Goal: Task Accomplishment & Management: Use online tool/utility

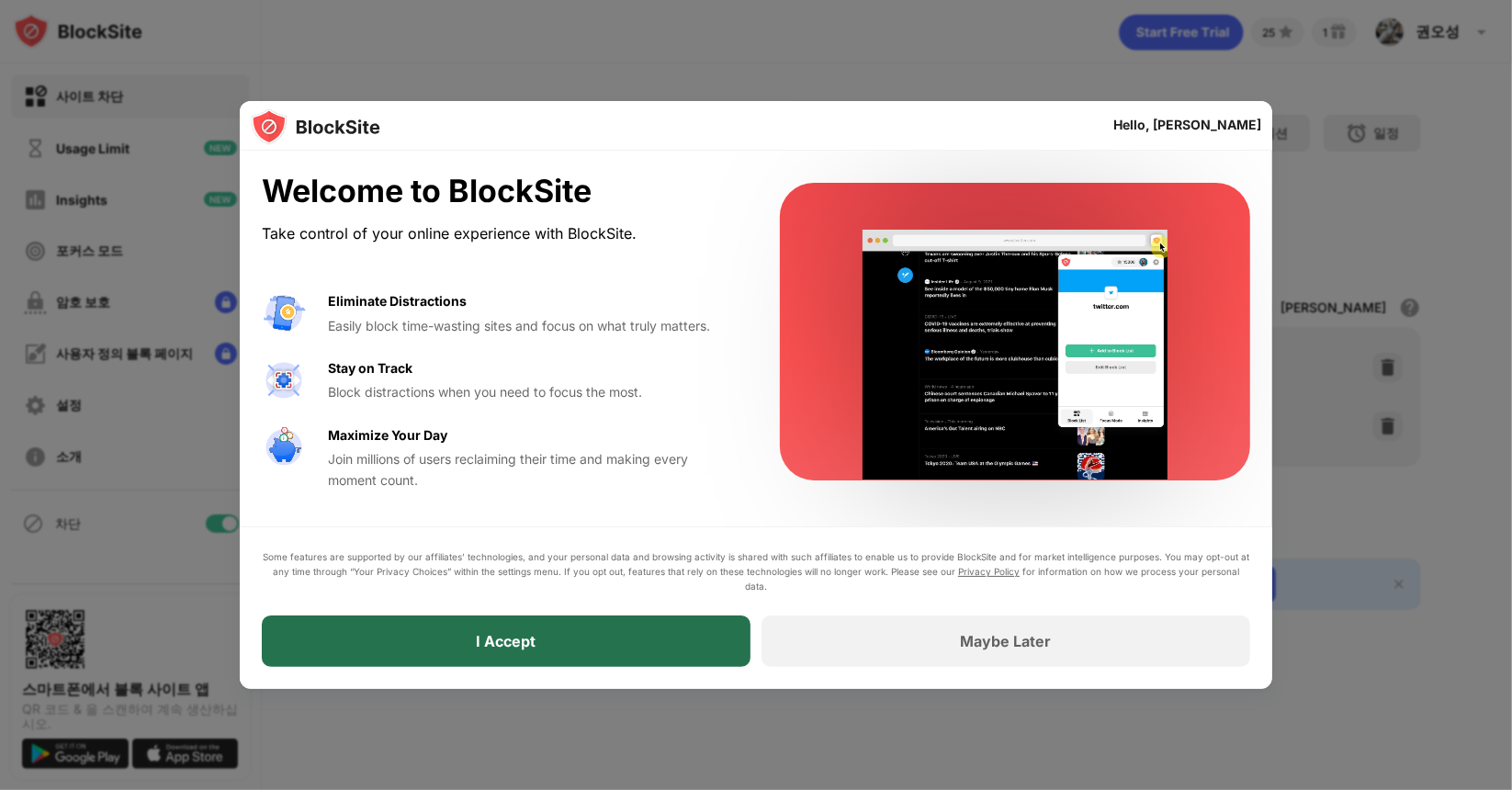
click at [555, 653] on div "I Accept" at bounding box center [506, 641] width 488 height 52
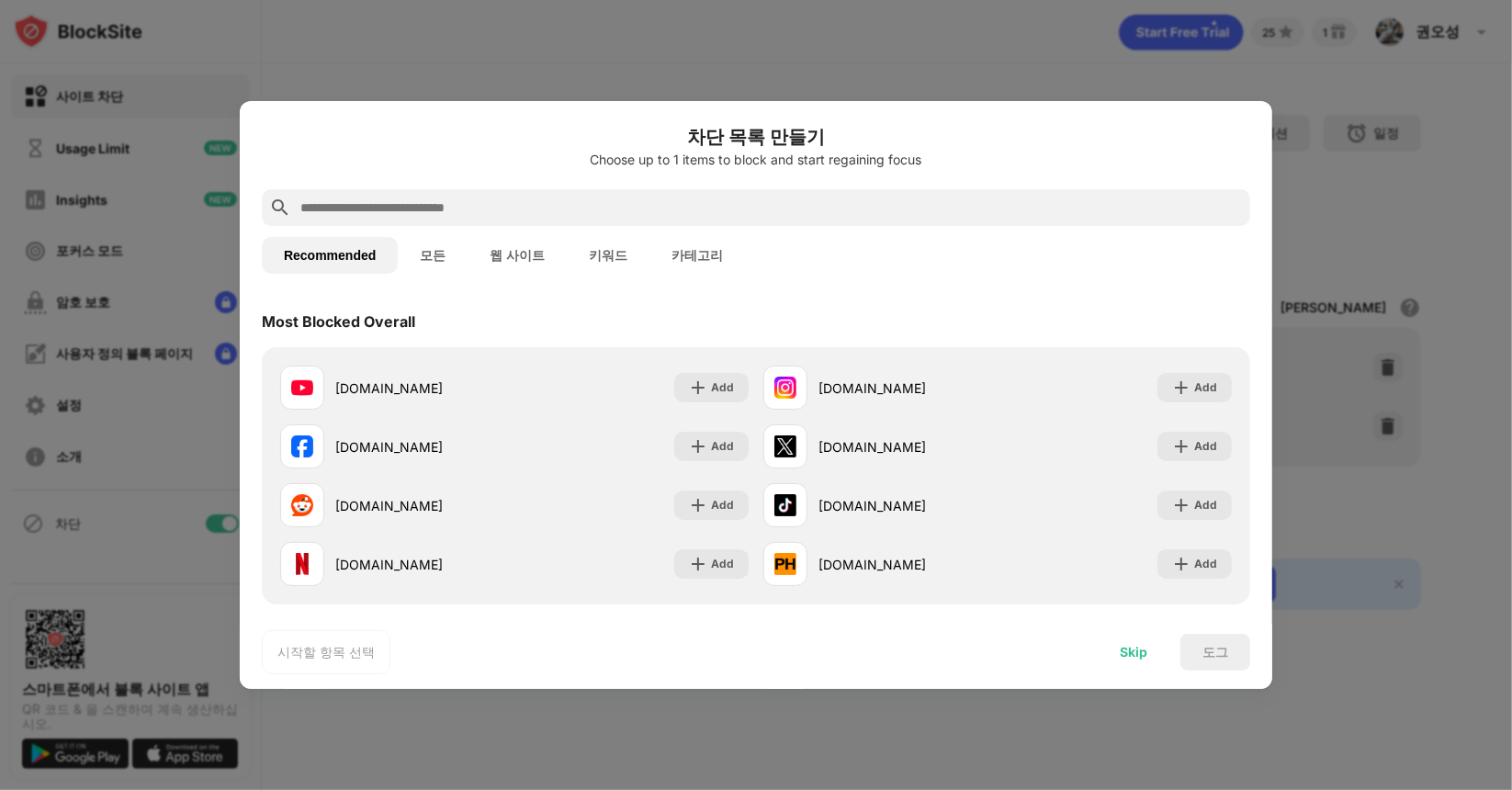
click at [1128, 650] on div "Skip" at bounding box center [1134, 652] width 27 height 15
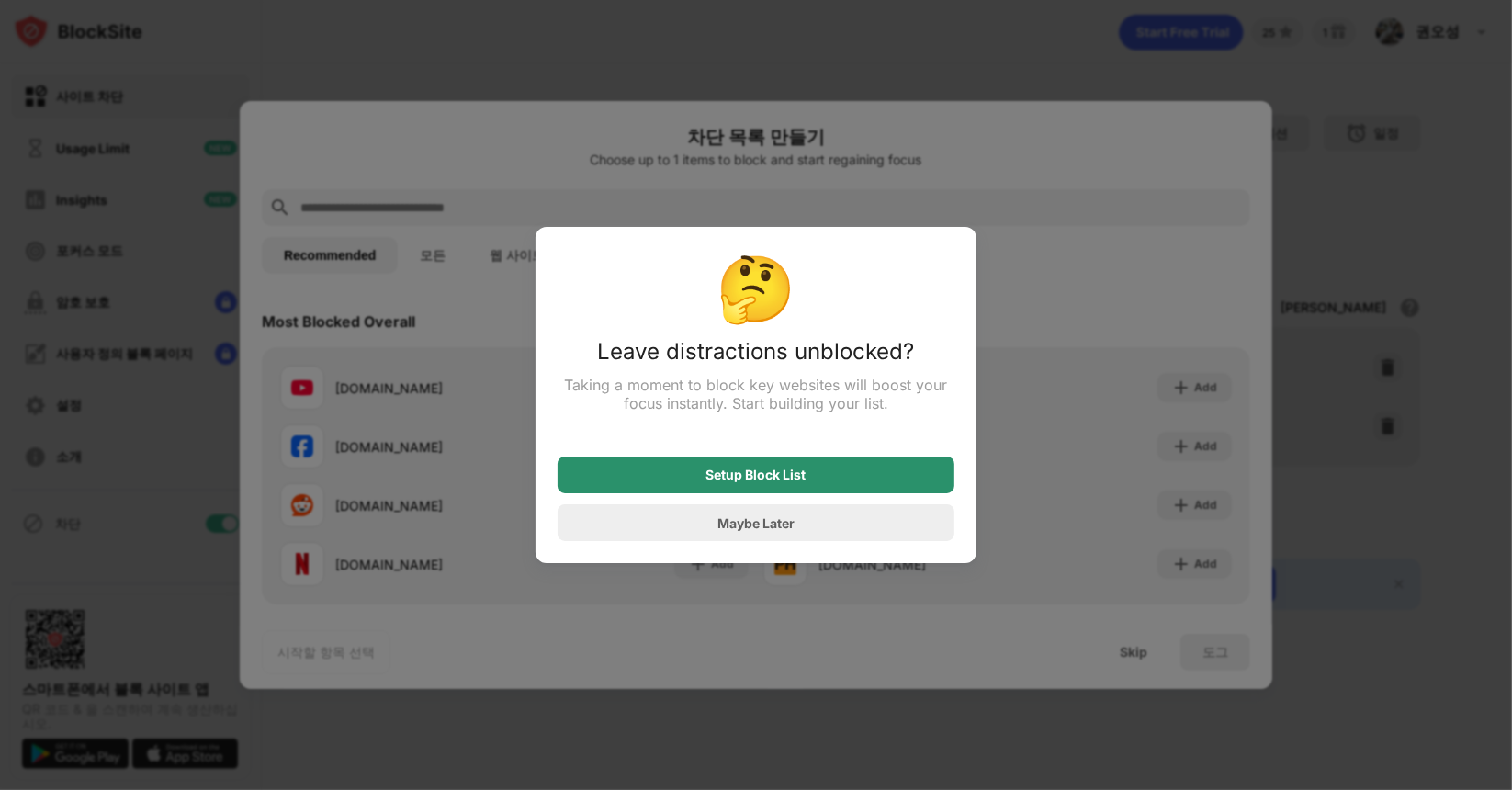
click at [769, 474] on div "Setup Block List" at bounding box center [756, 475] width 100 height 15
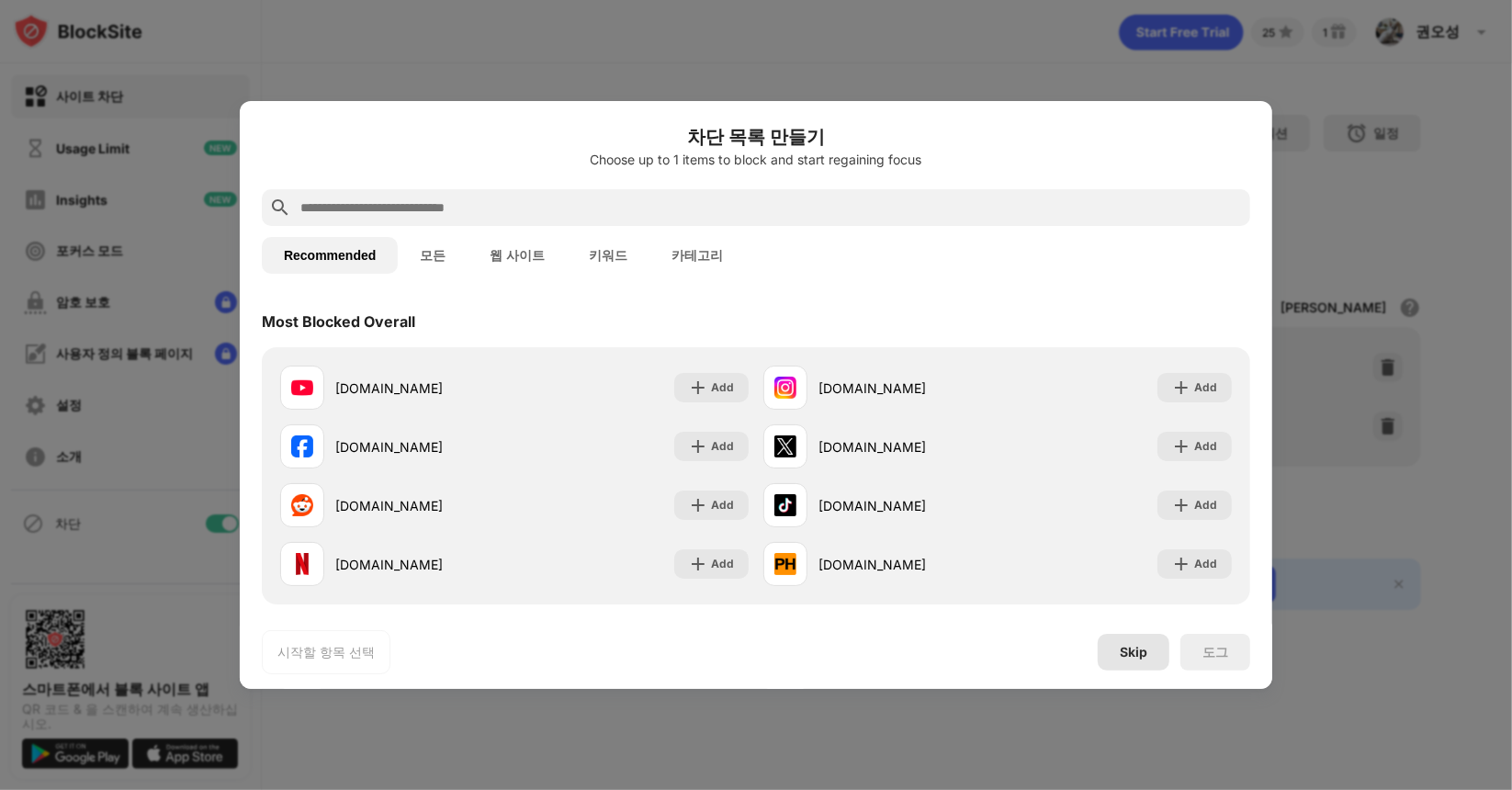
click at [1150, 656] on div "Skip" at bounding box center [1134, 653] width 72 height 37
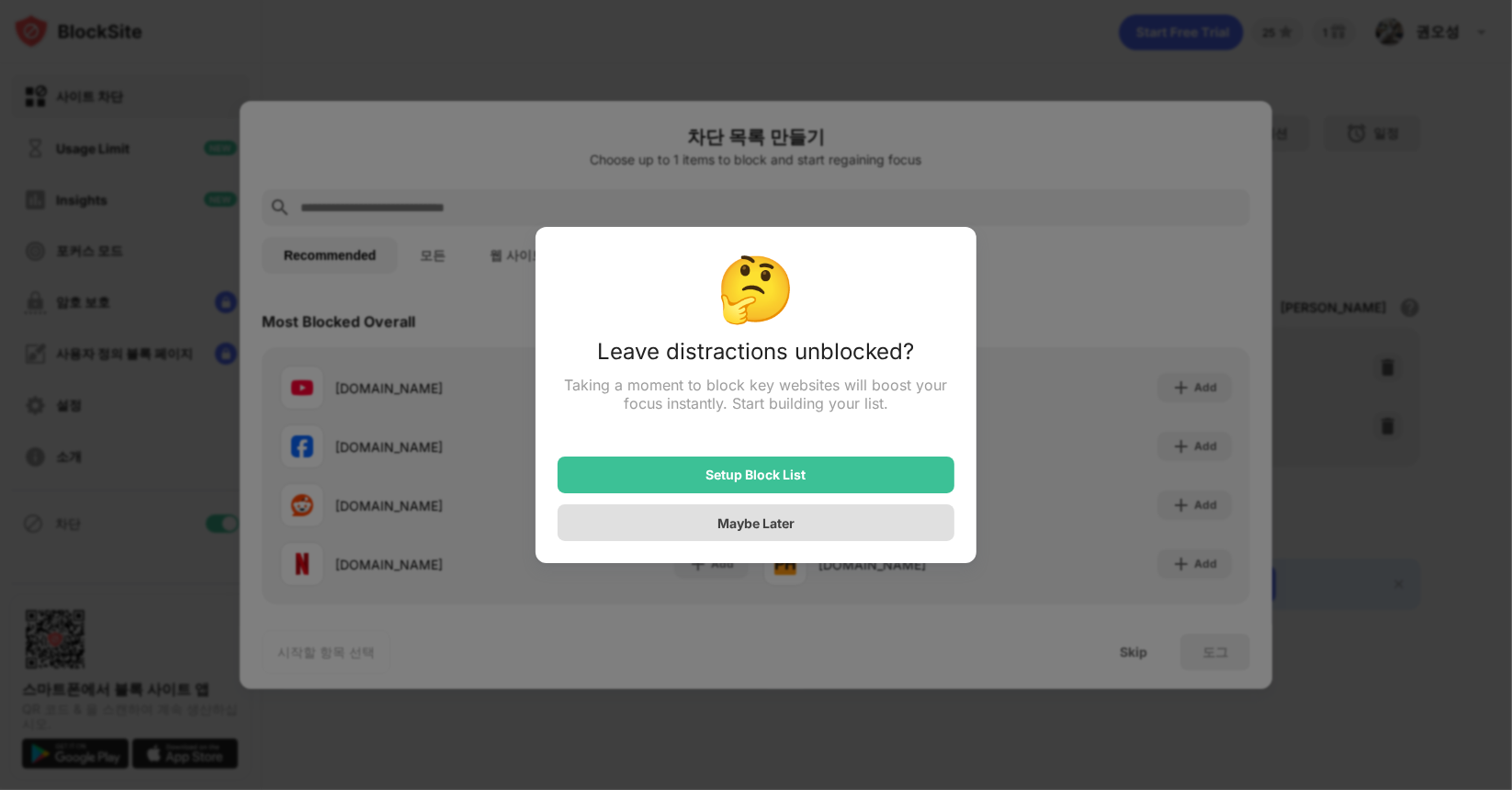
click at [853, 536] on div "Maybe Later" at bounding box center [756, 522] width 397 height 37
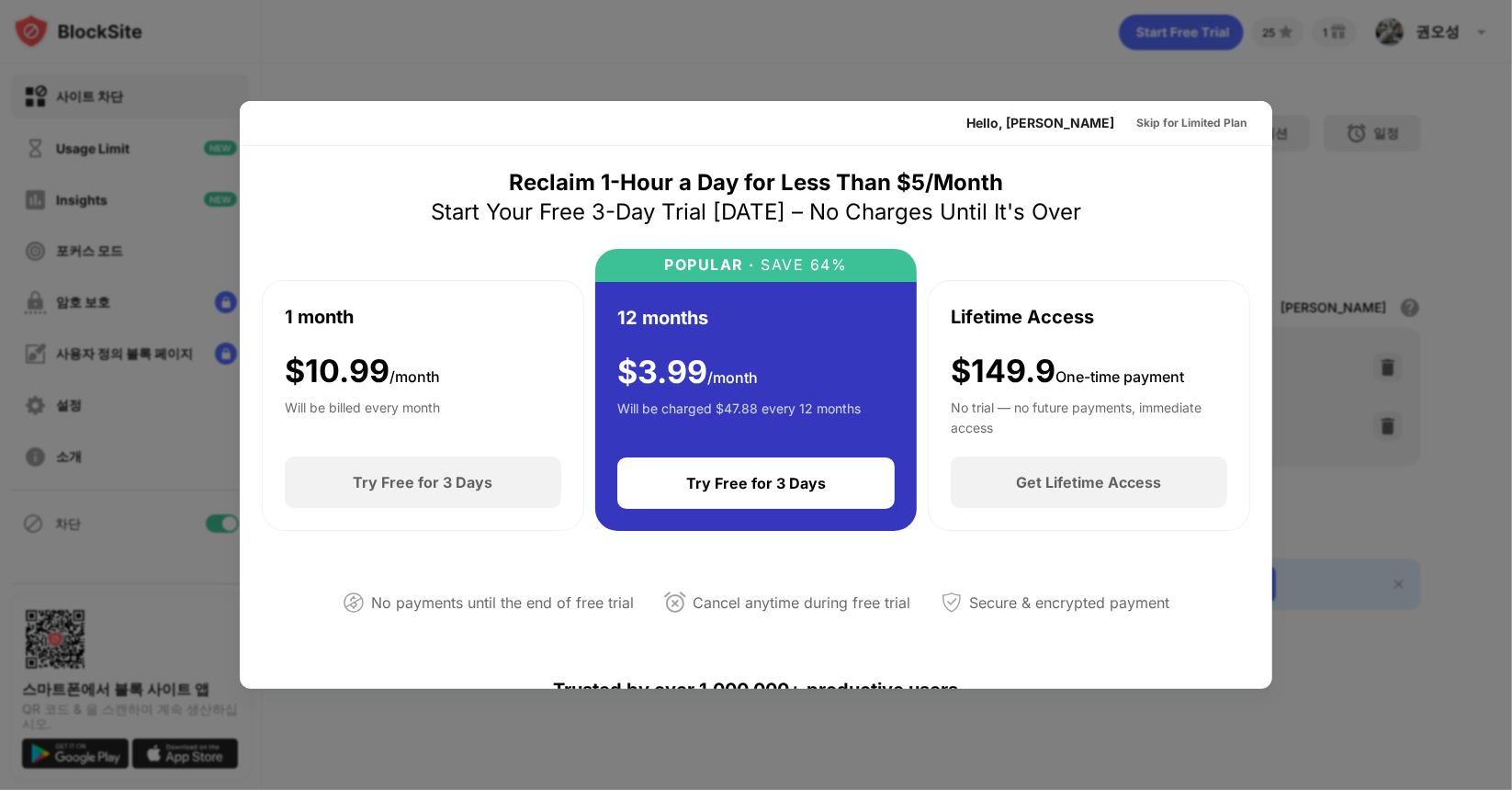
click at [1352, 334] on div at bounding box center [756, 395] width 1512 height 790
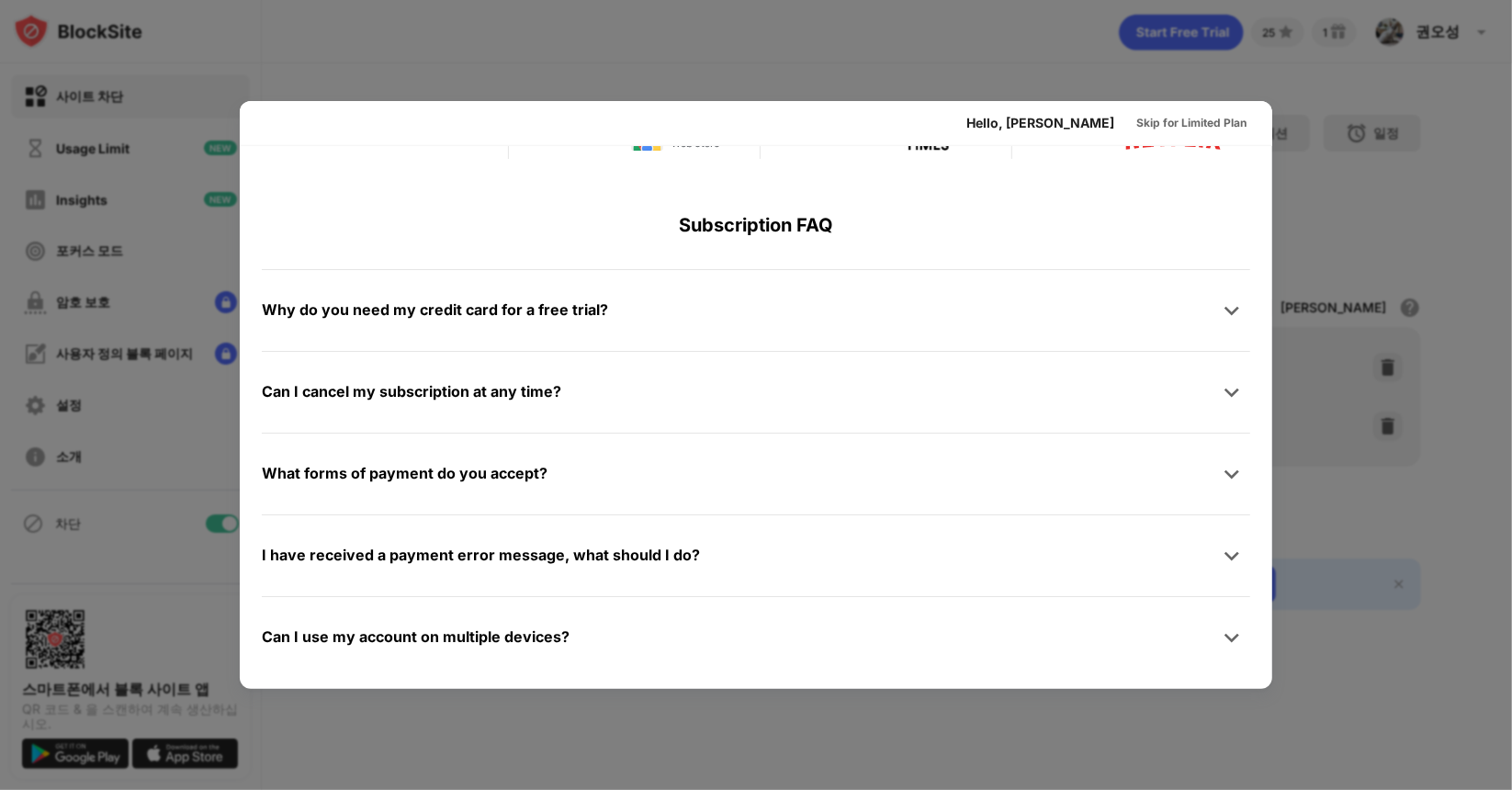
scroll to position [894, 0]
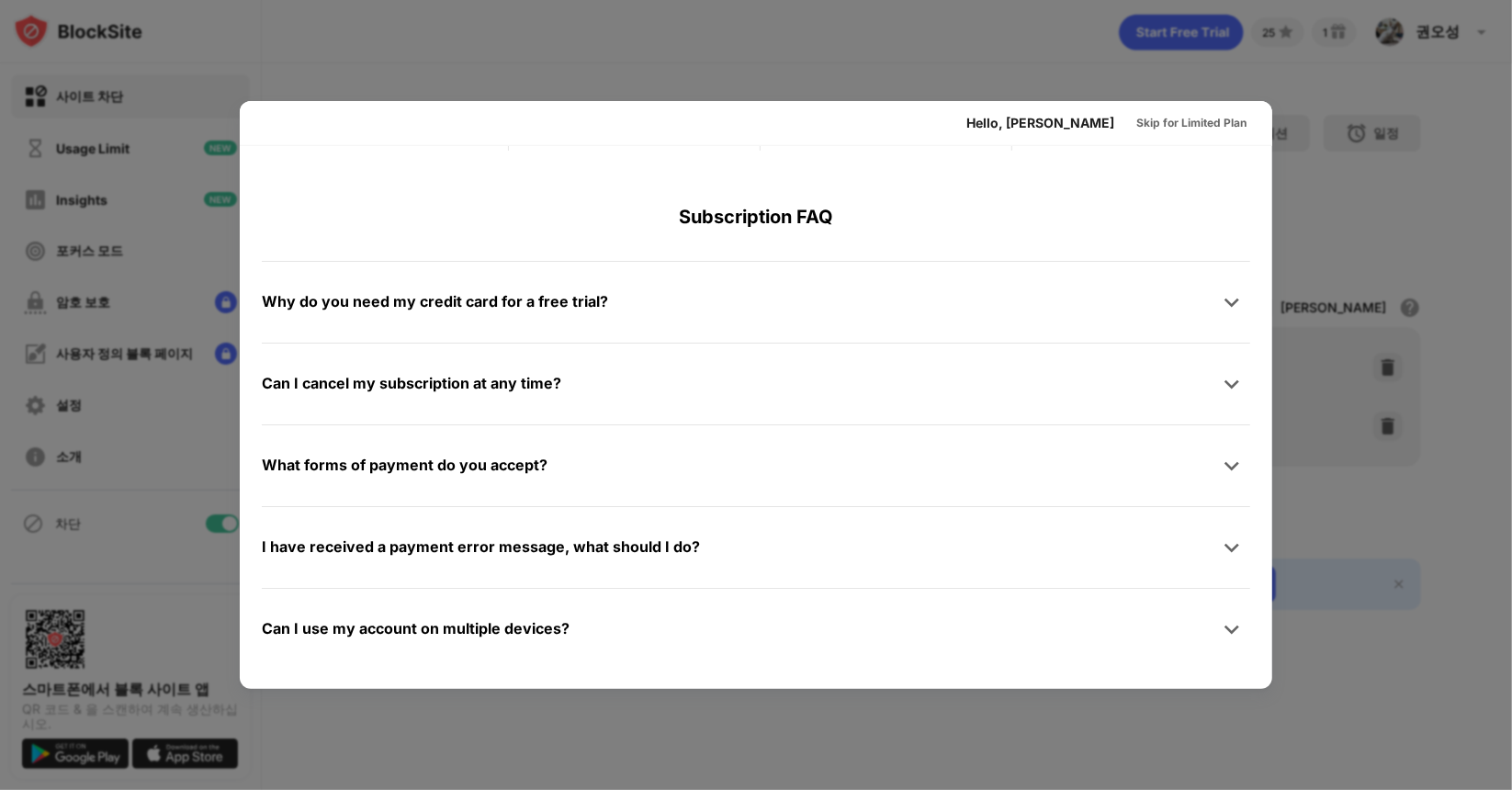
click at [1390, 459] on div at bounding box center [756, 395] width 1512 height 790
click at [1166, 124] on div "Skip for Limited Plan" at bounding box center [1191, 123] width 110 height 18
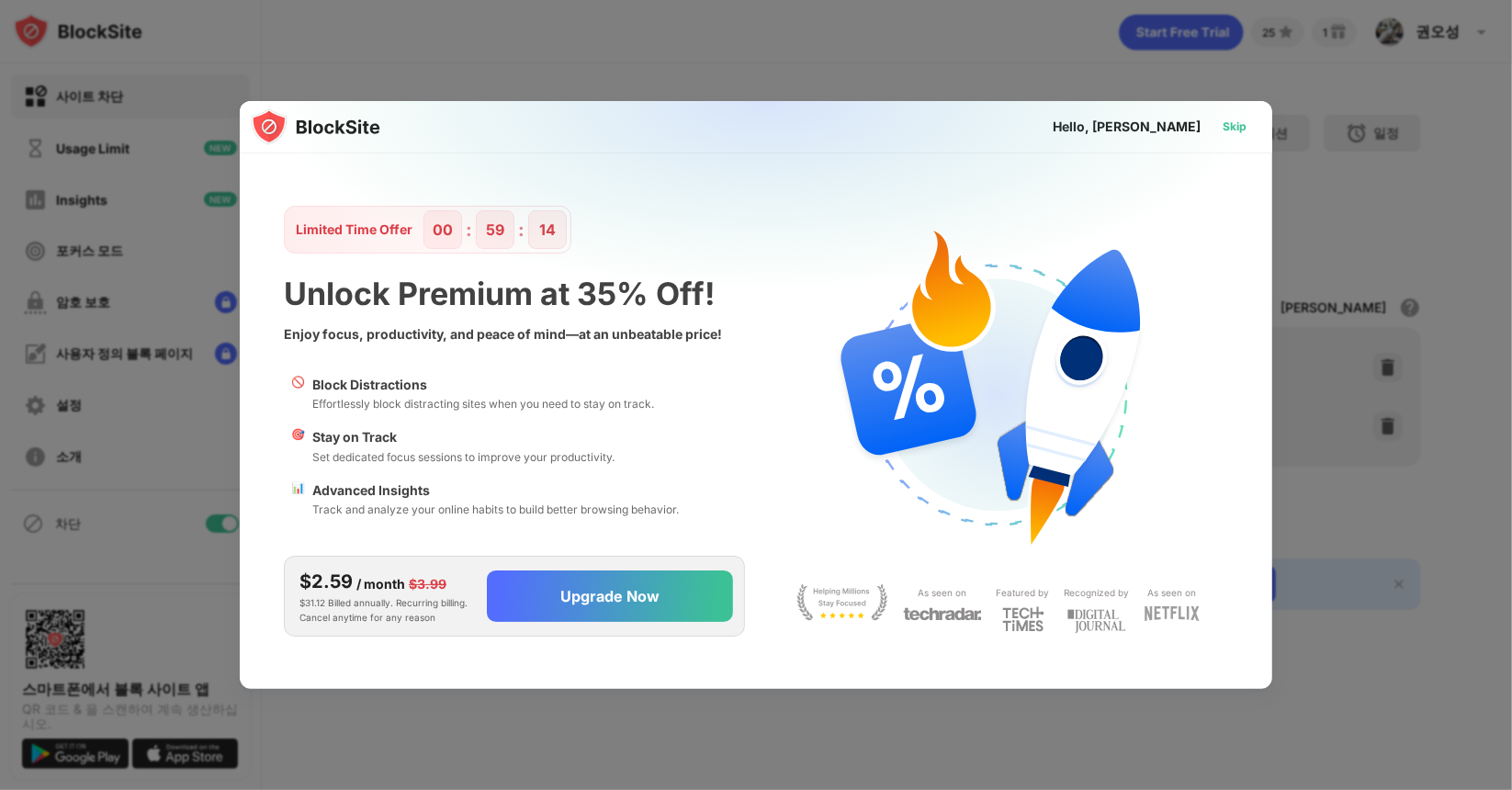
click at [1221, 124] on div "Skip" at bounding box center [1235, 126] width 54 height 29
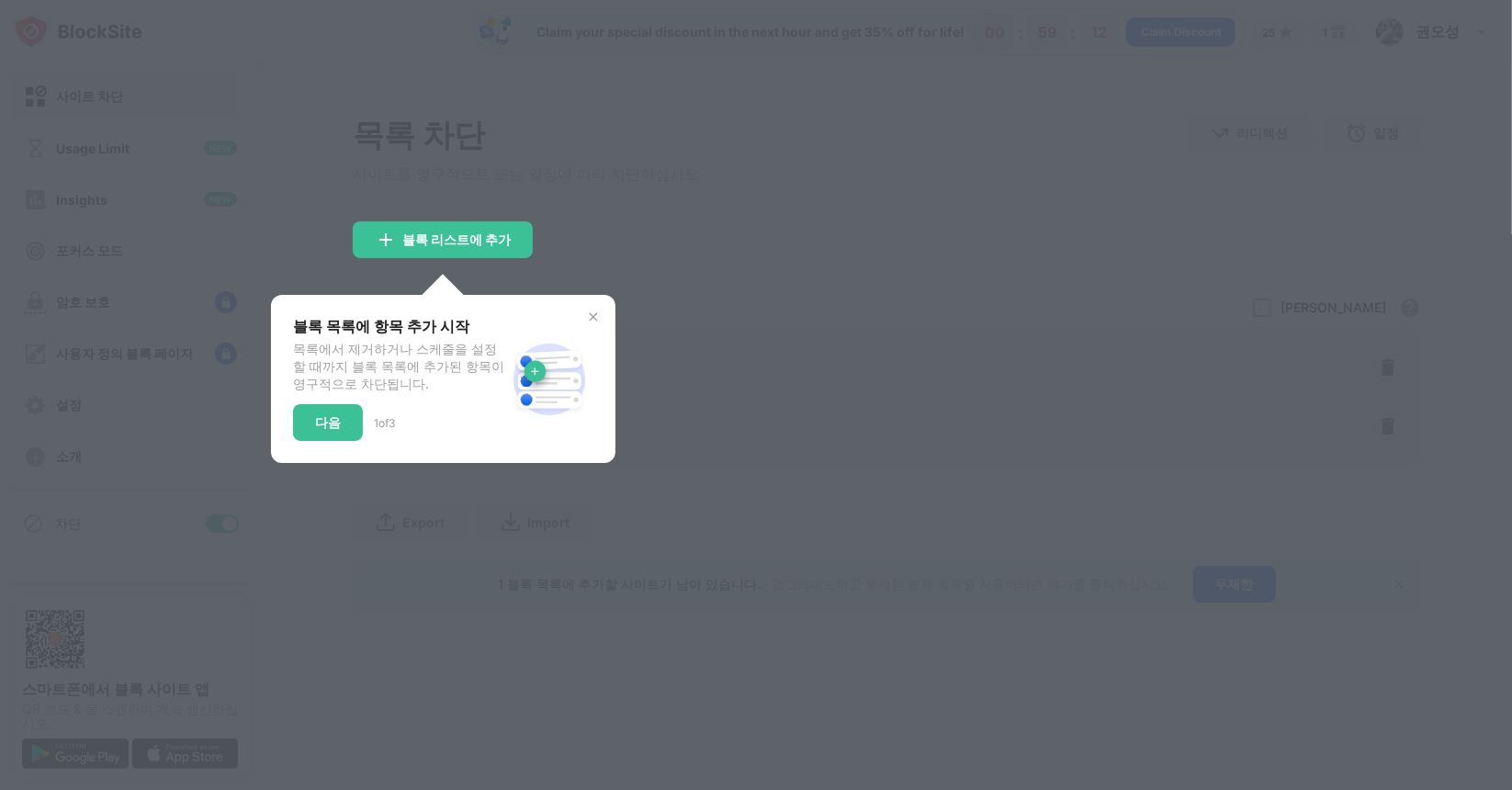
click at [436, 324] on div "블록 목록에 항목 추가 시작 목록에서 제거하거나 스케줄을 설정할 때까지 블록 목록에 추가된 항목이 영구적으로 차단됩니다. 다음 1 of 3" at bounding box center [444, 378] width 344 height 168
click at [586, 322] on img at bounding box center [593, 316] width 15 height 15
